Goal: Navigation & Orientation: Find specific page/section

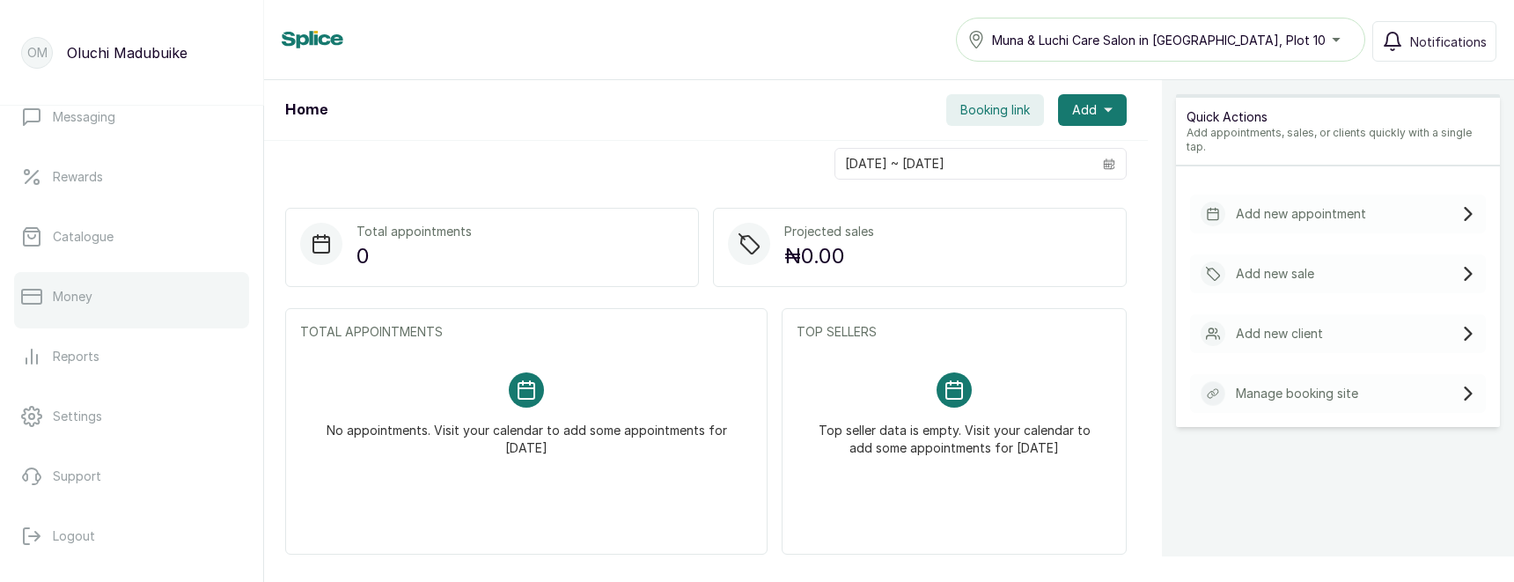
scroll to position [378, 0]
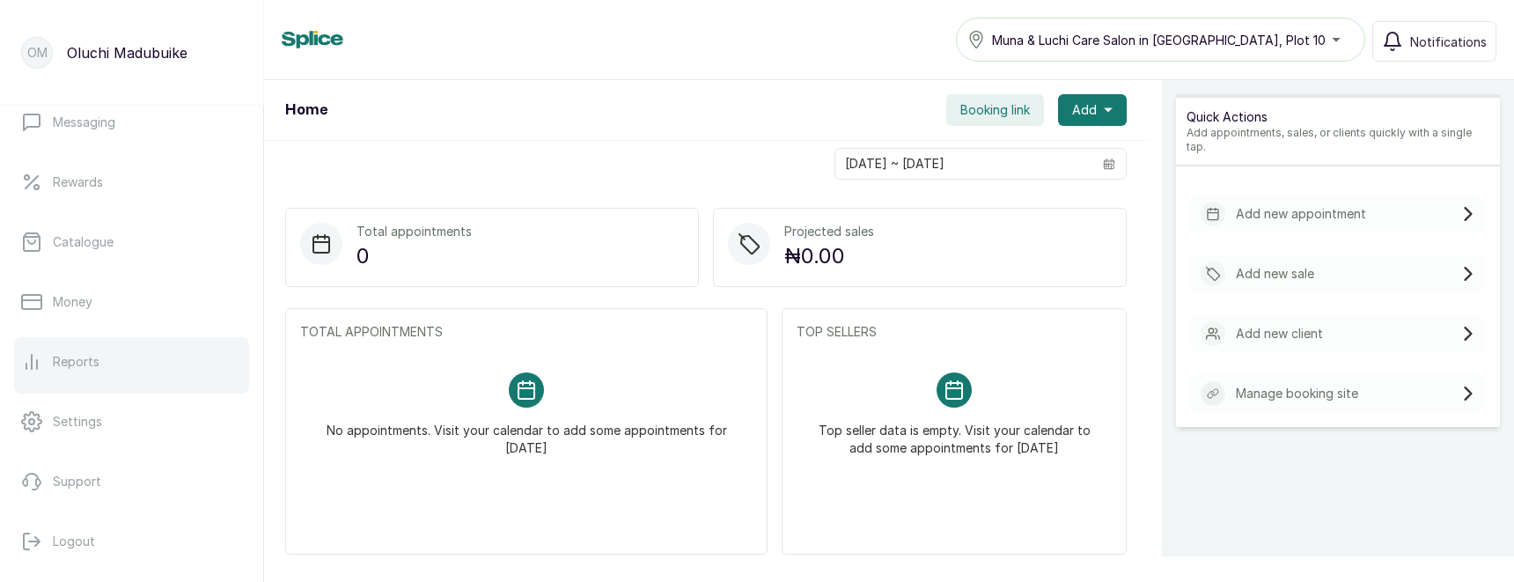
click at [109, 358] on link "Reports" at bounding box center [131, 361] width 235 height 49
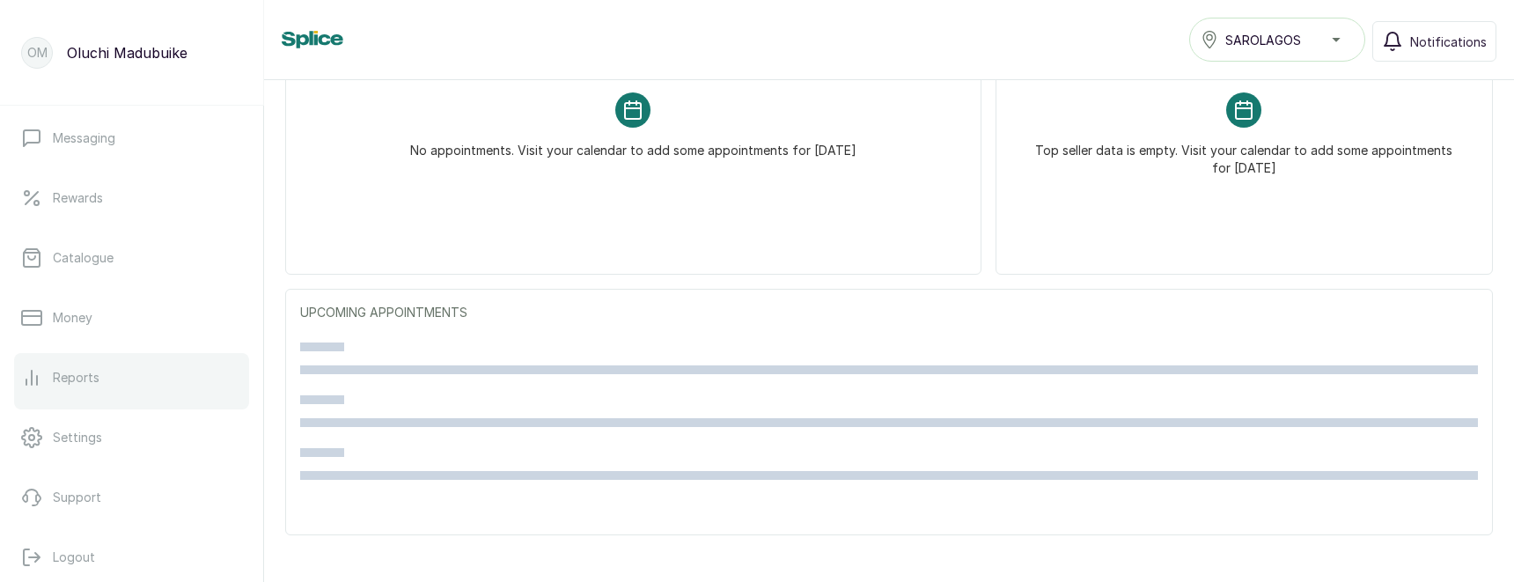
scroll to position [368, 0]
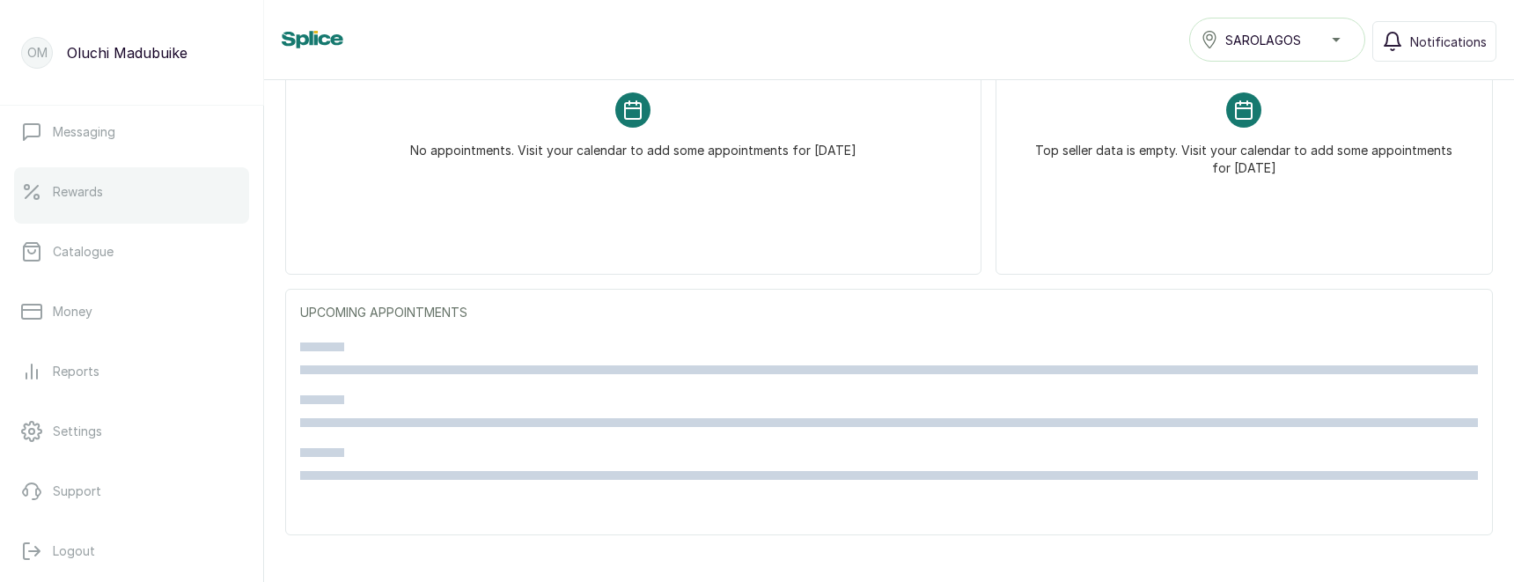
click at [119, 192] on link "Rewards" at bounding box center [131, 191] width 235 height 49
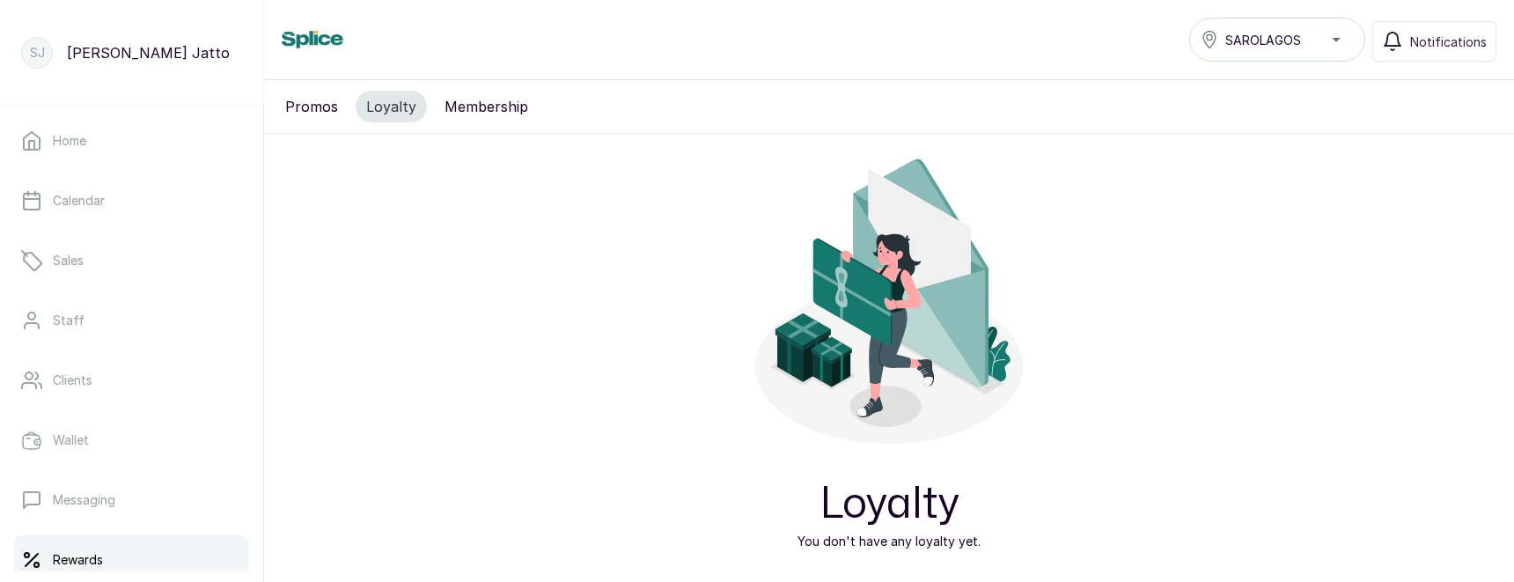
scroll to position [70, 0]
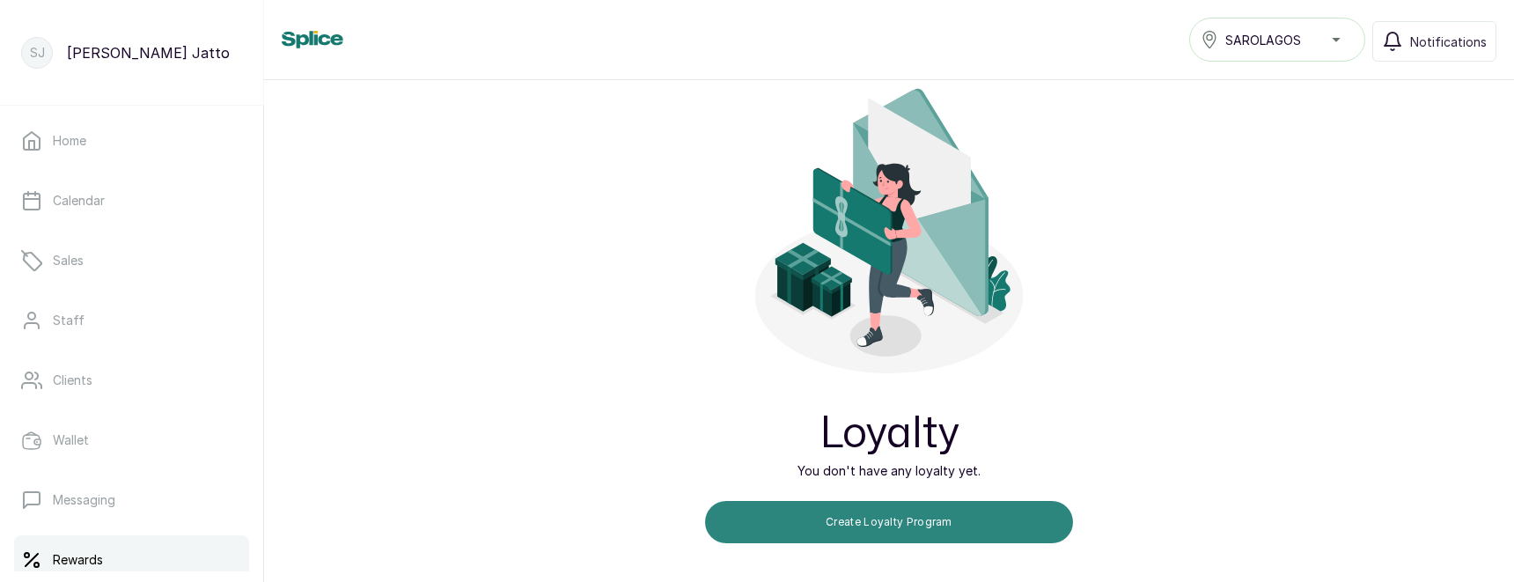
click at [785, 505] on button "Create Loyalty Program" at bounding box center [889, 522] width 368 height 42
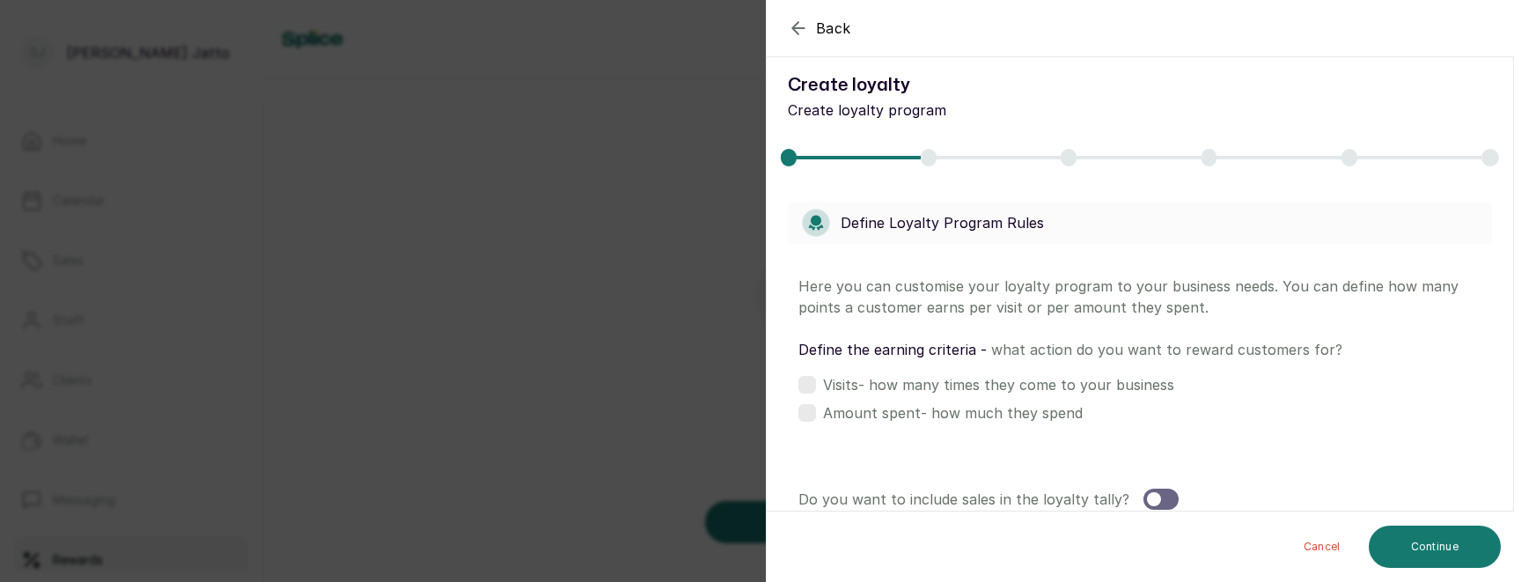
click at [1324, 546] on button "Cancel" at bounding box center [1322, 547] width 65 height 42
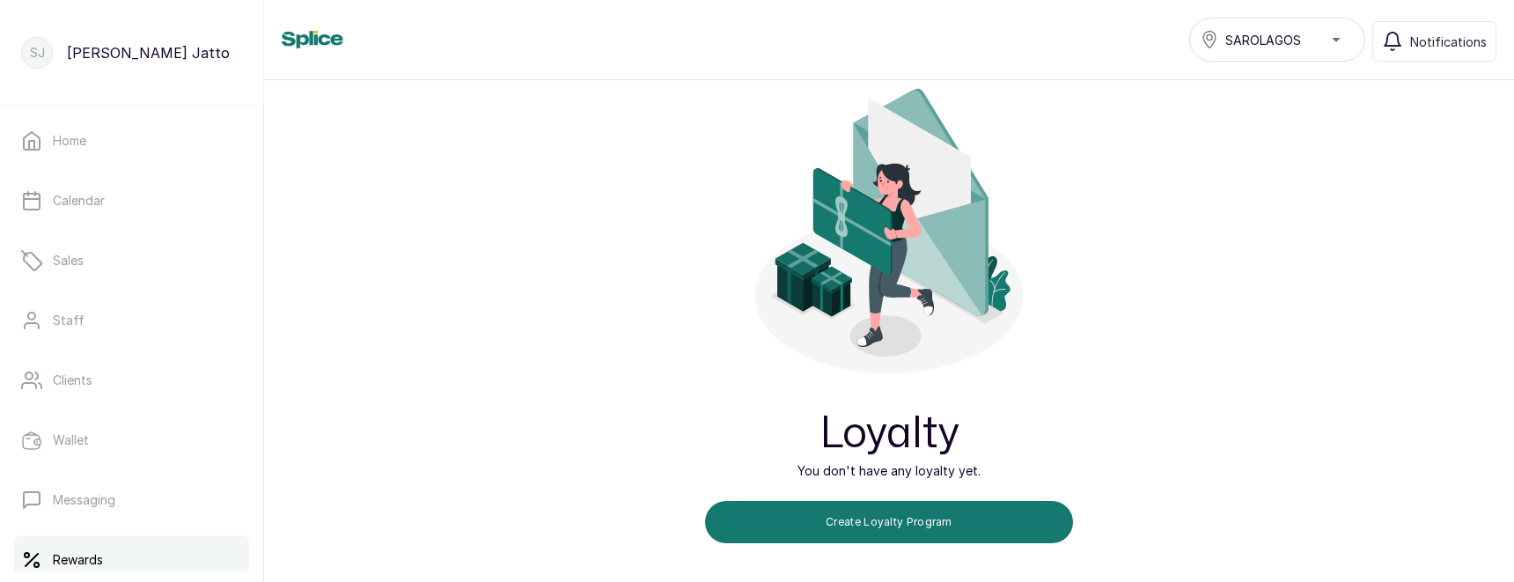
scroll to position [383, 0]
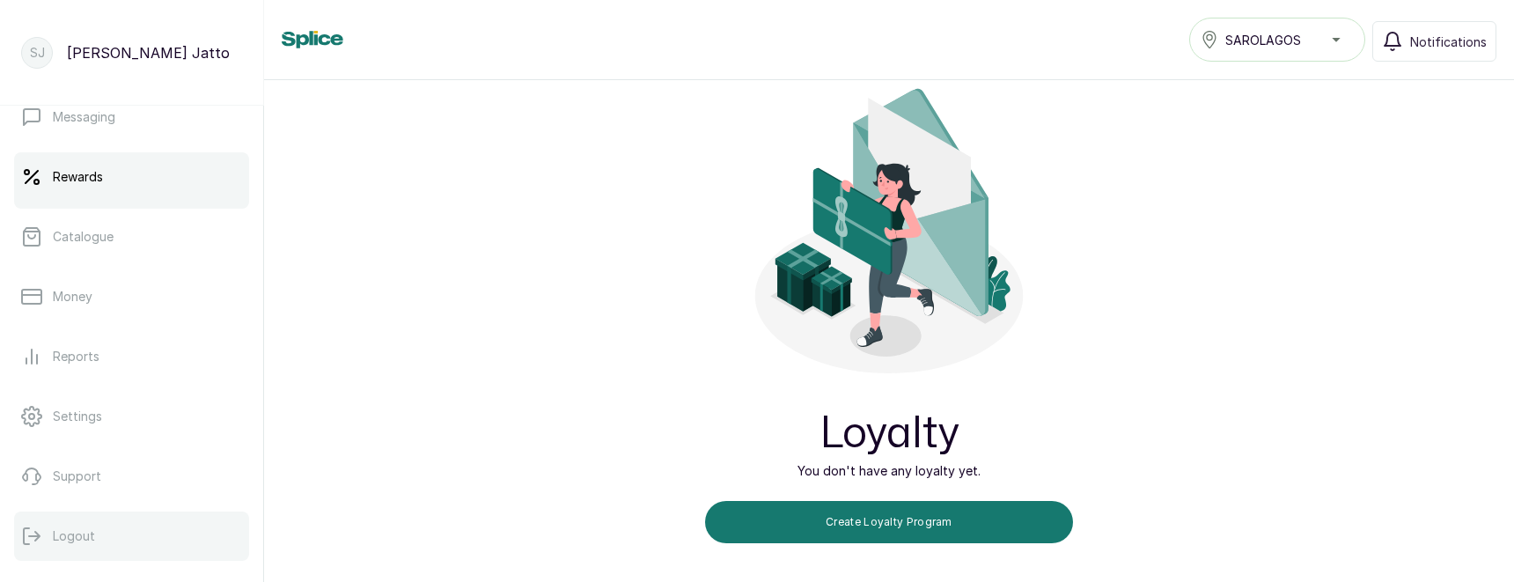
click at [107, 544] on button "Logout" at bounding box center [131, 536] width 235 height 49
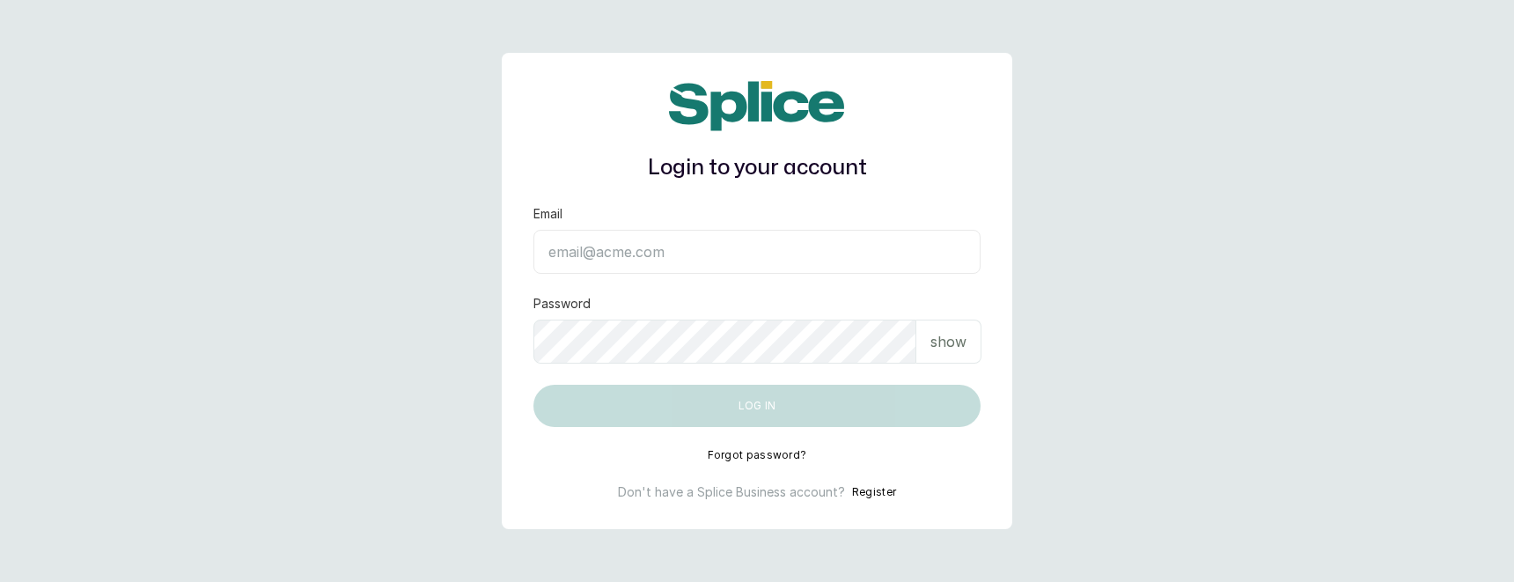
click at [612, 249] on input "Email" at bounding box center [757, 252] width 447 height 44
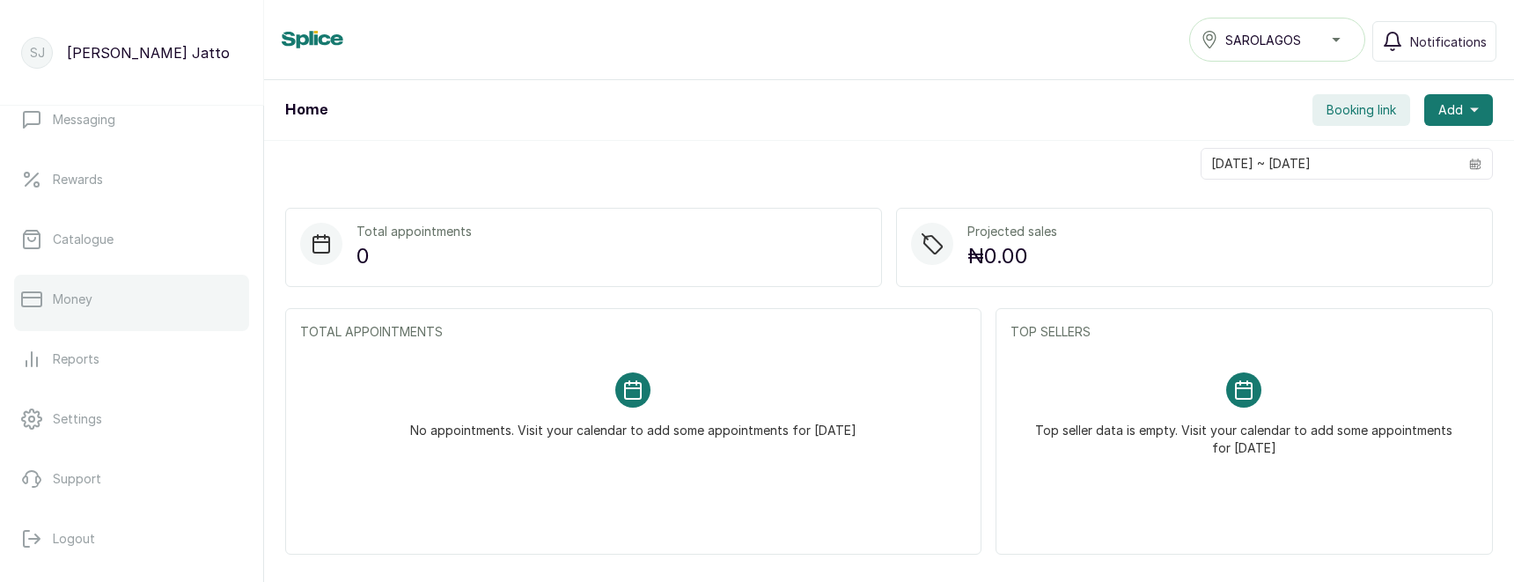
scroll to position [383, 0]
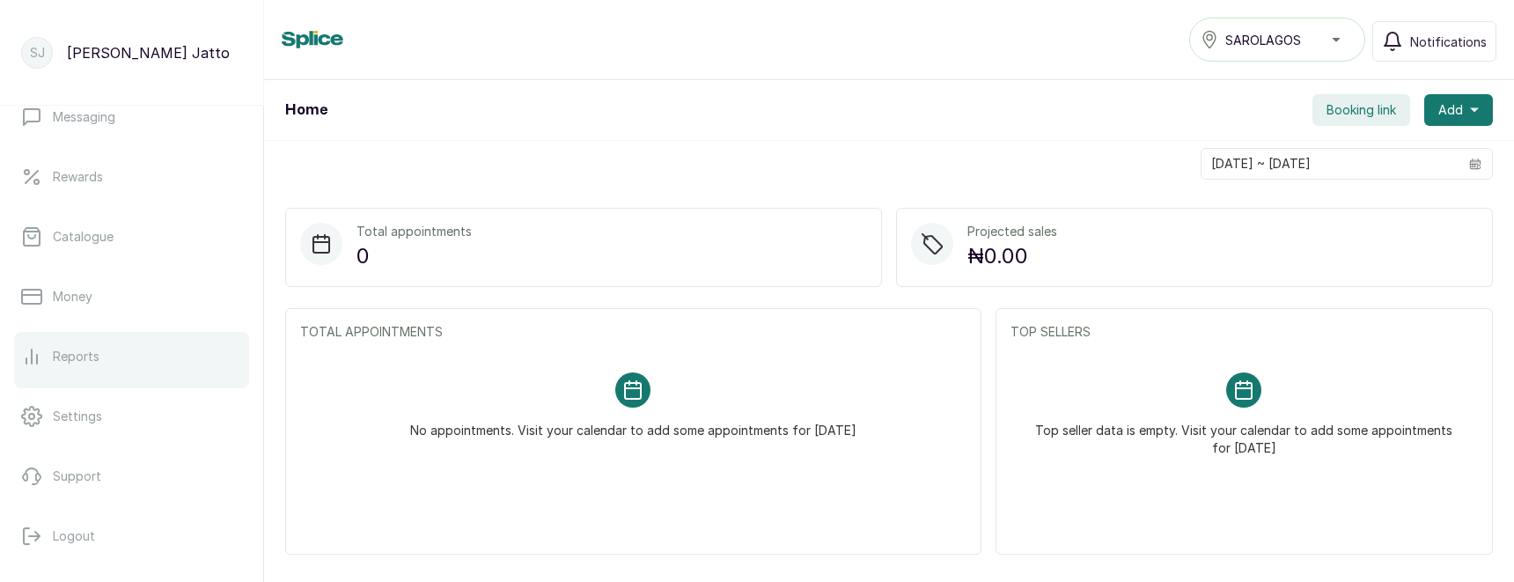
click at [65, 345] on link "Reports" at bounding box center [131, 356] width 235 height 49
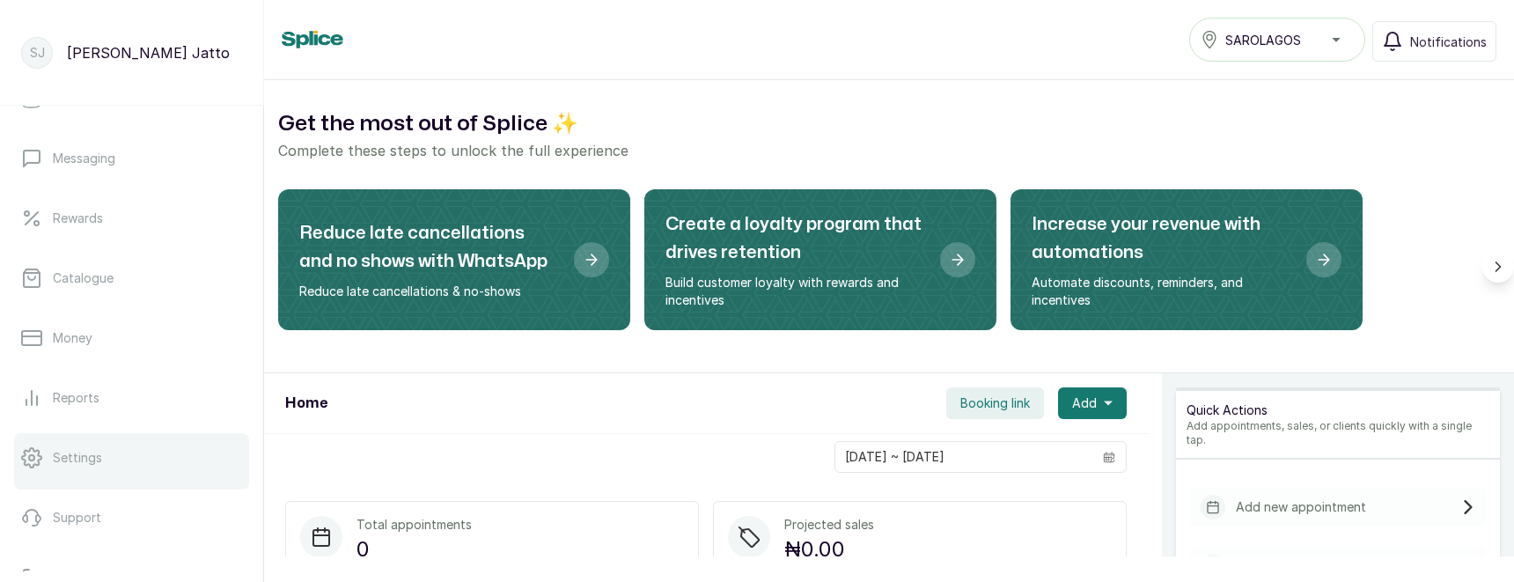
scroll to position [383, 0]
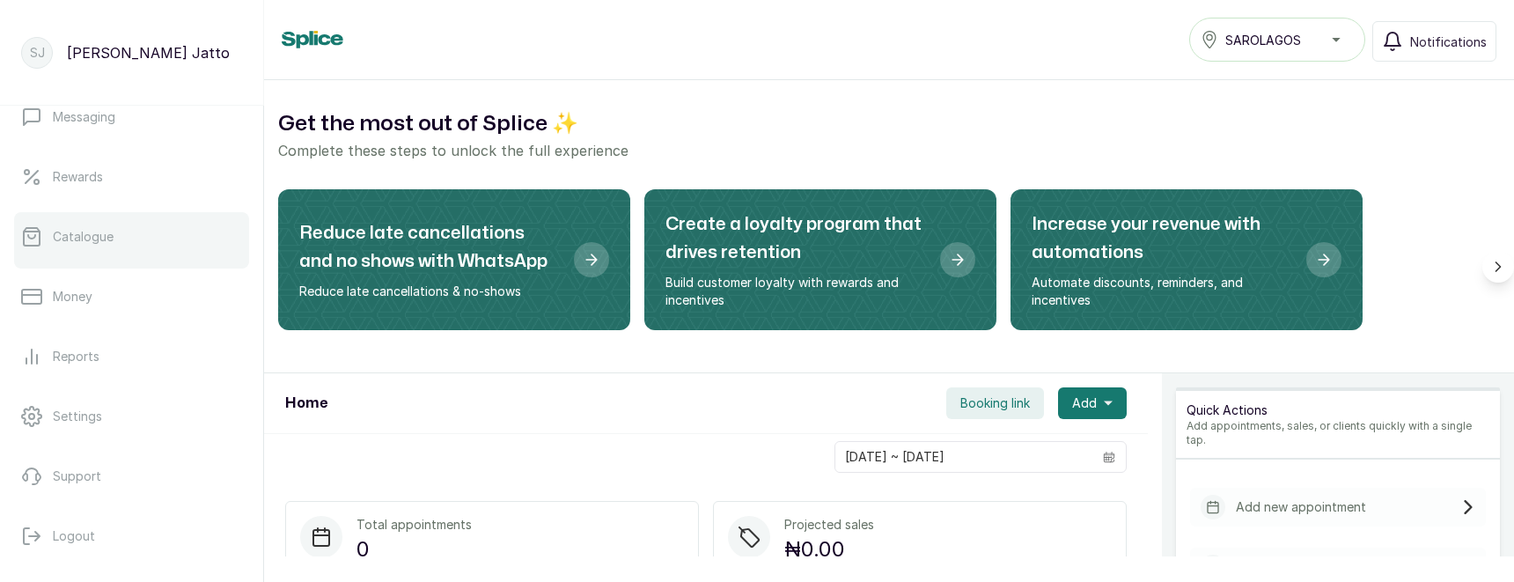
click at [122, 214] on link "Catalogue" at bounding box center [131, 236] width 235 height 49
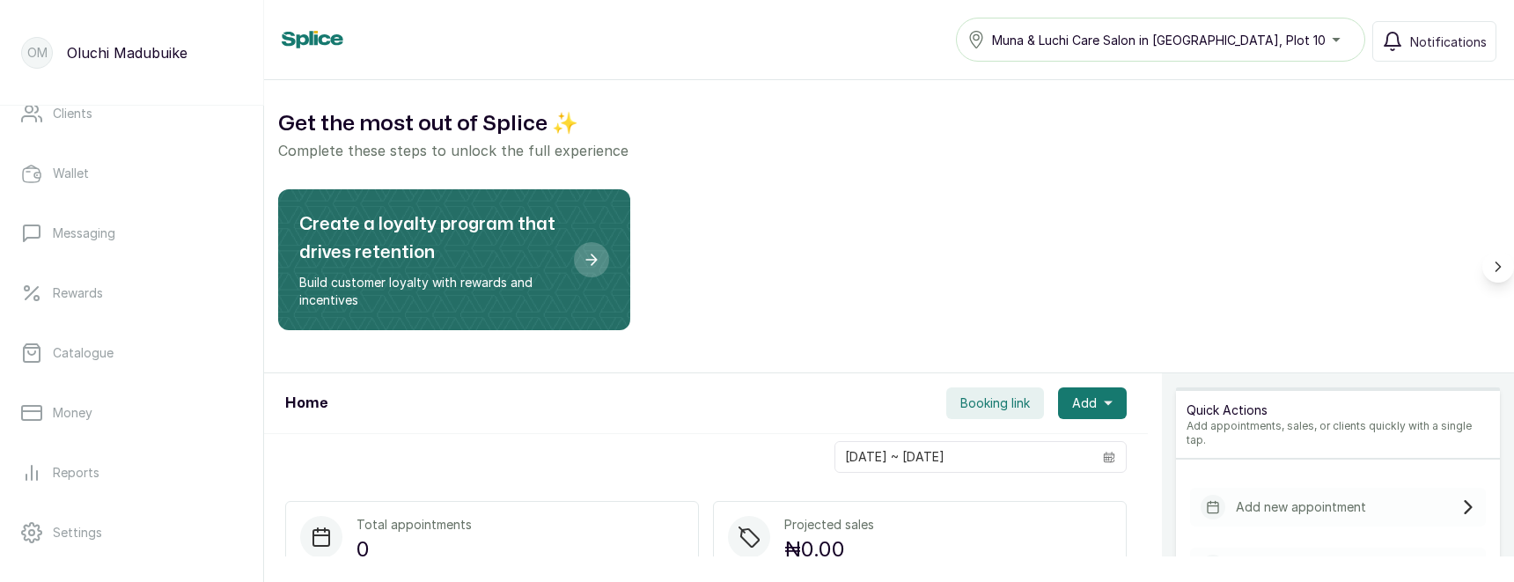
scroll to position [383, 0]
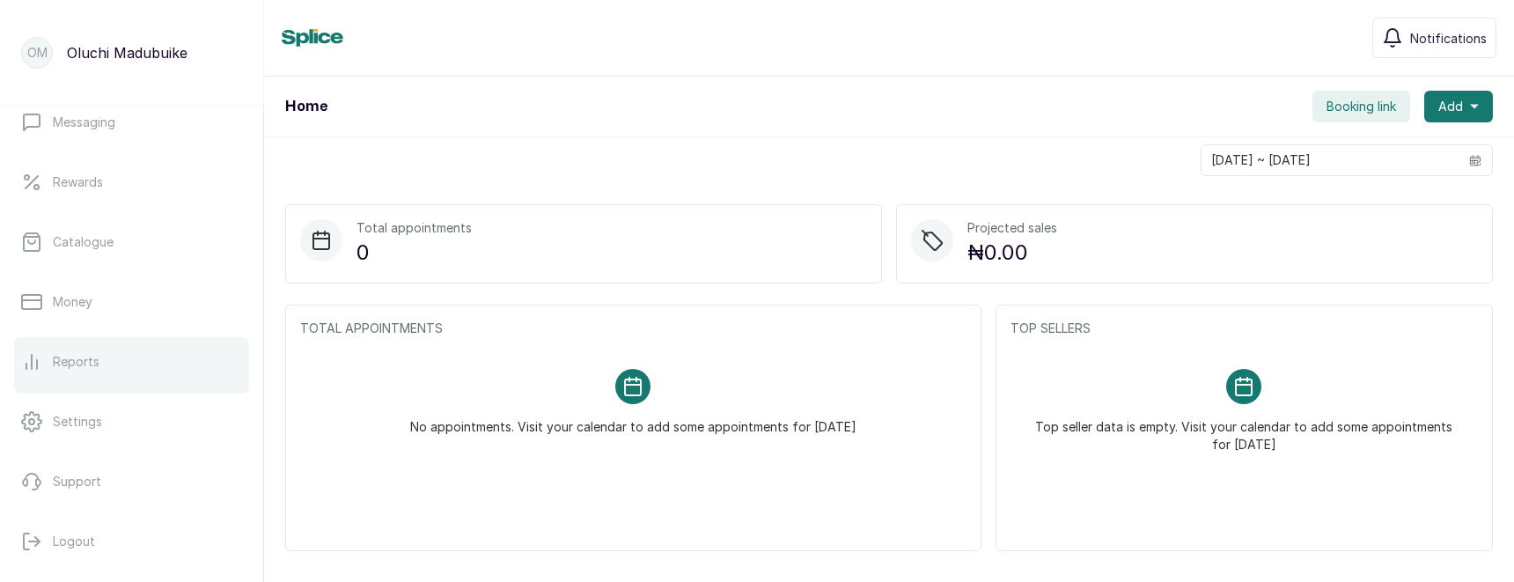
scroll to position [383, 0]
click at [65, 361] on p "Reports" at bounding box center [76, 357] width 47 height 18
